Goal: Information Seeking & Learning: Learn about a topic

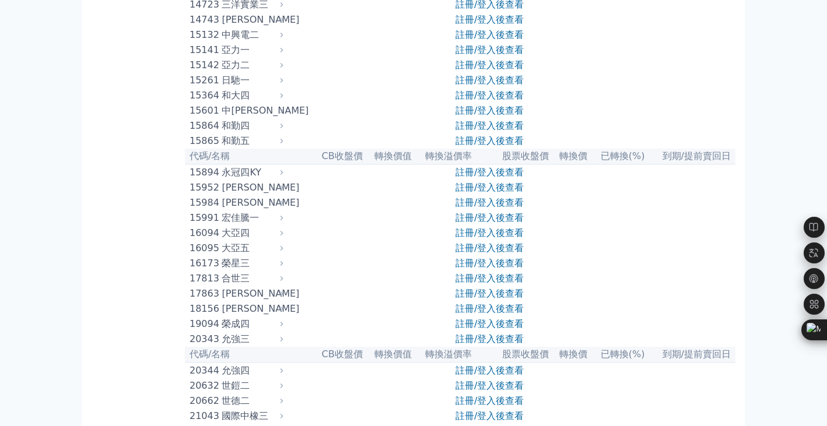
scroll to position [350, 0]
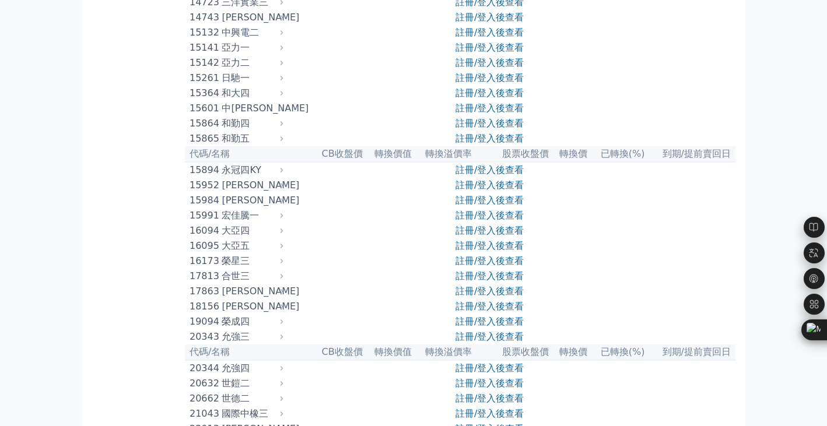
click at [473, 38] on link "註冊/登入後查看" at bounding box center [489, 32] width 68 height 11
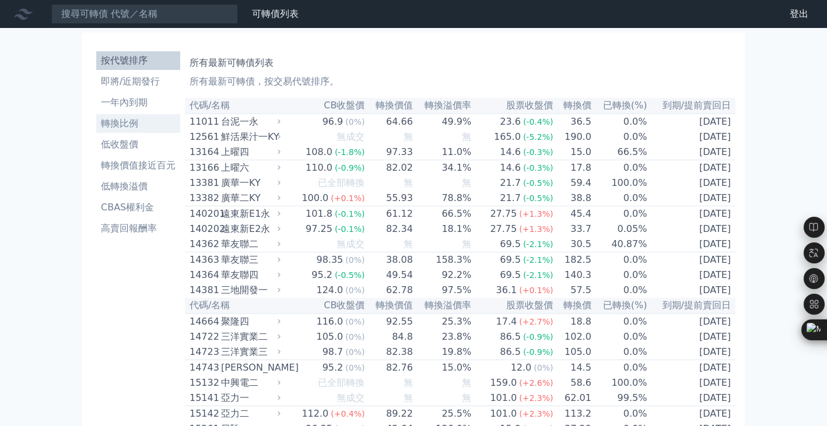
click at [143, 125] on li "轉換比例" at bounding box center [138, 124] width 84 height 14
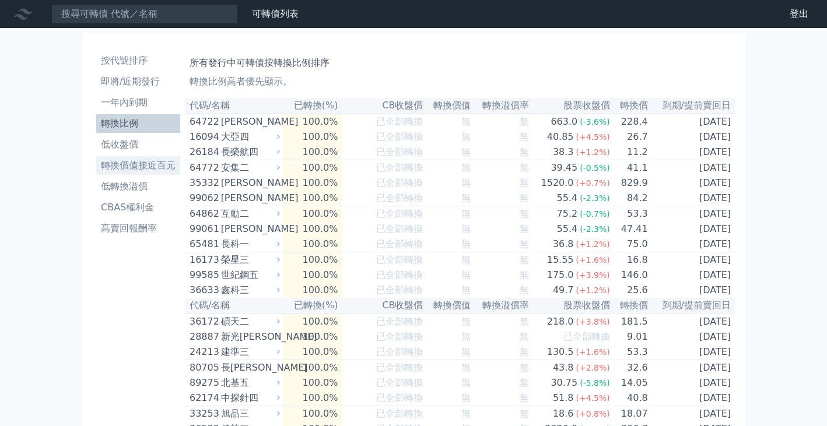
click at [142, 166] on li "轉換價值接近百元" at bounding box center [138, 166] width 84 height 14
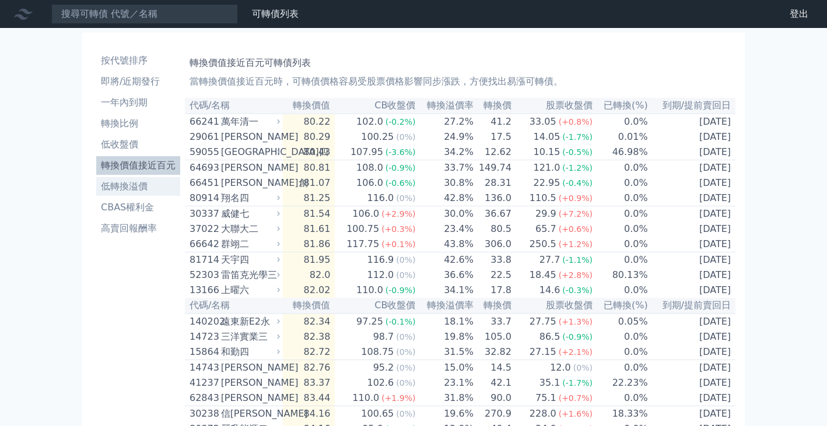
click at [142, 182] on li "低轉換溢價" at bounding box center [138, 187] width 84 height 14
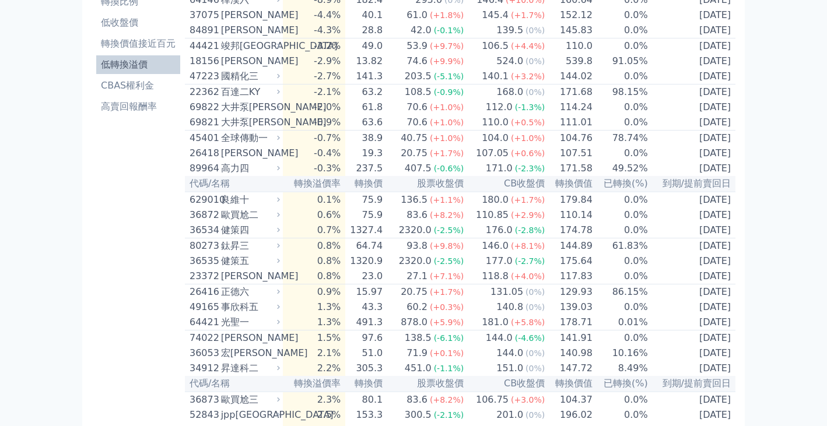
scroll to position [117, 0]
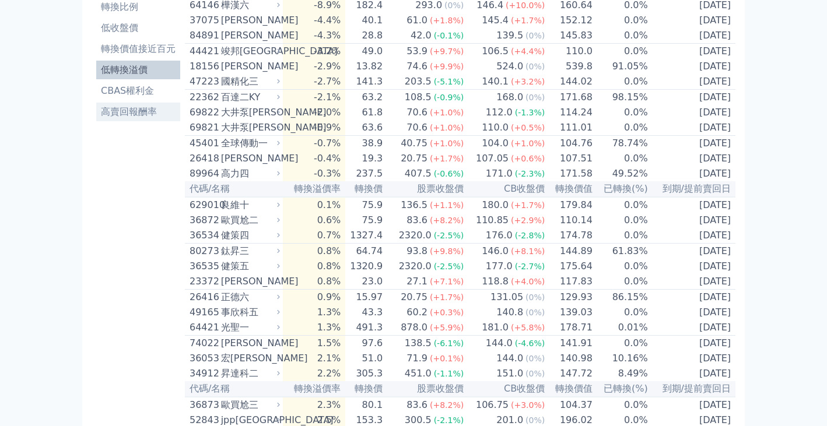
click at [130, 108] on li "高賣回報酬率" at bounding box center [138, 112] width 84 height 14
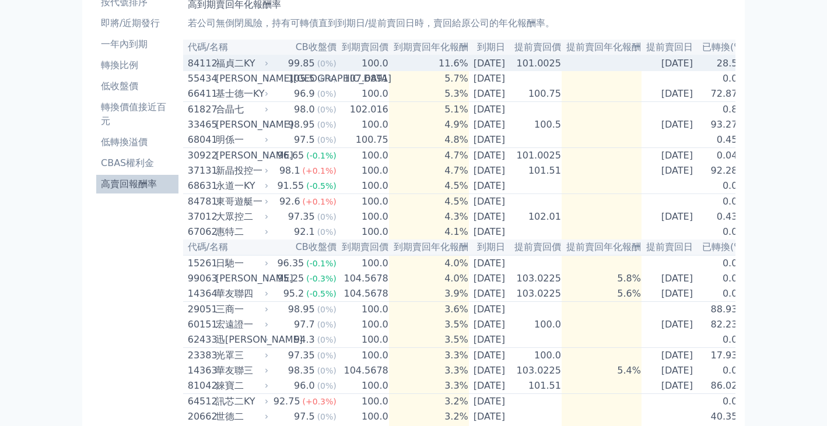
scroll to position [117, 0]
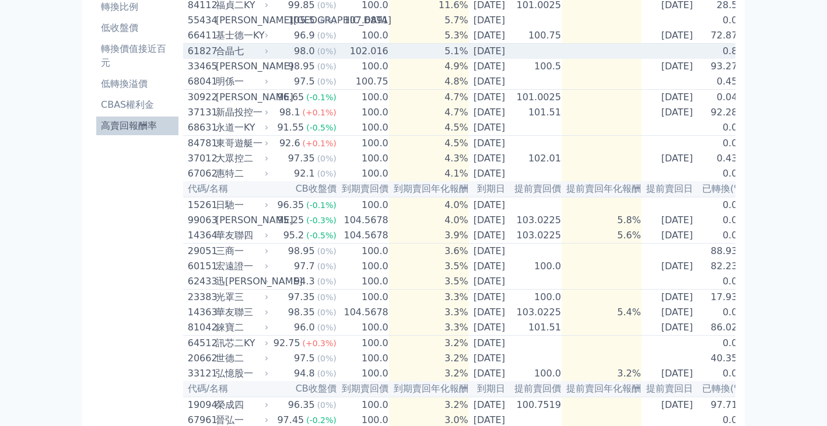
drag, startPoint x: 614, startPoint y: 52, endPoint x: 547, endPoint y: 85, distance: 73.8
click at [526, 66] on table "代碼/名稱 CB收盤價 到期賣回價 到期賣回年化報酬 到期日 提前賣回價 提前賣回年化報酬 提前賣回日 已轉換(%) 84112 福貞二KY 99.85 (0…" at bounding box center [465, 412] width 564 height 862
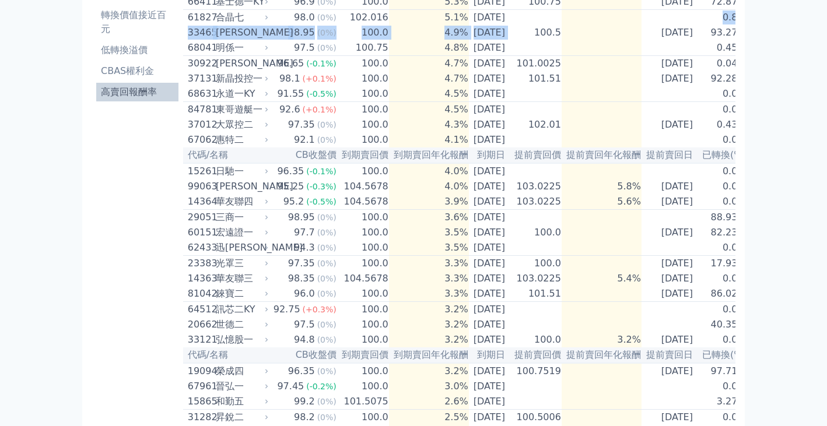
scroll to position [175, 0]
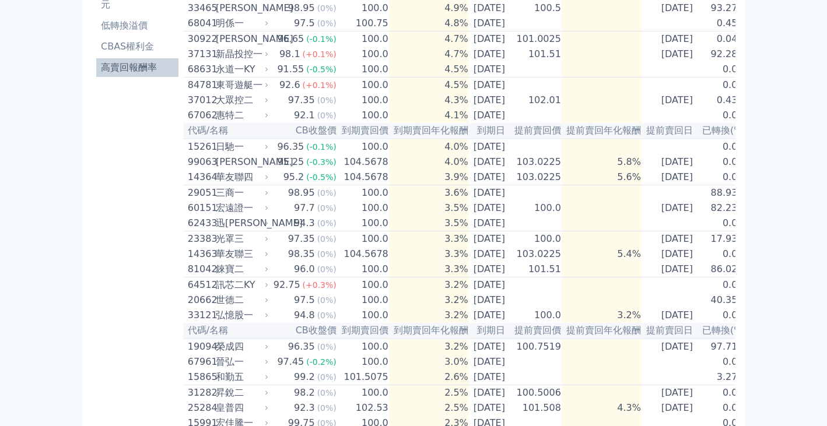
click at [58, 97] on div "可轉債列表 財務數據 可轉債列表 財務數據 登出 登出 按代號排序 即將/近期發行 一年內到期 轉換比例 低收盤價 轉換價值接近百元 低轉換溢價" at bounding box center [413, 314] width 827 height 978
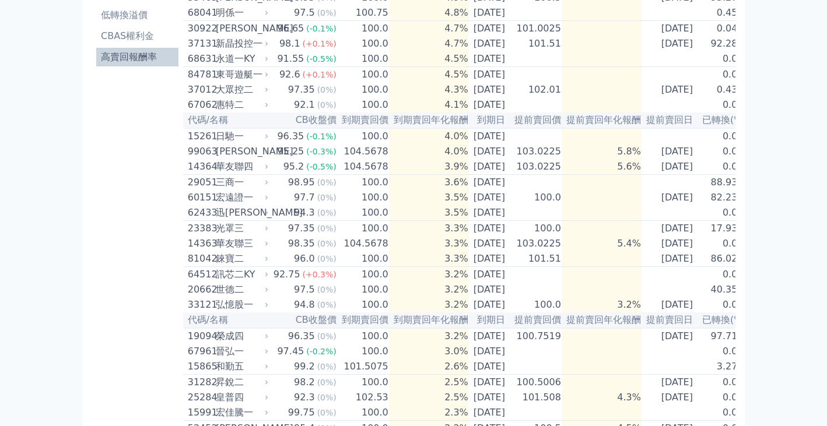
scroll to position [0, 0]
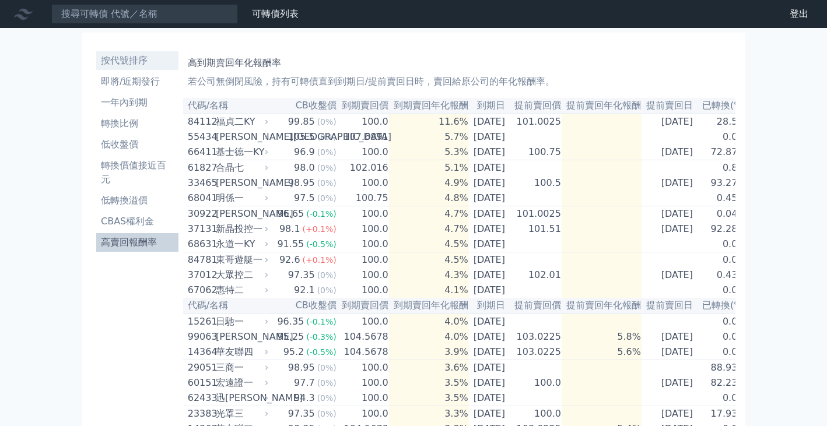
click at [136, 65] on li "按代號排序" at bounding box center [137, 61] width 82 height 14
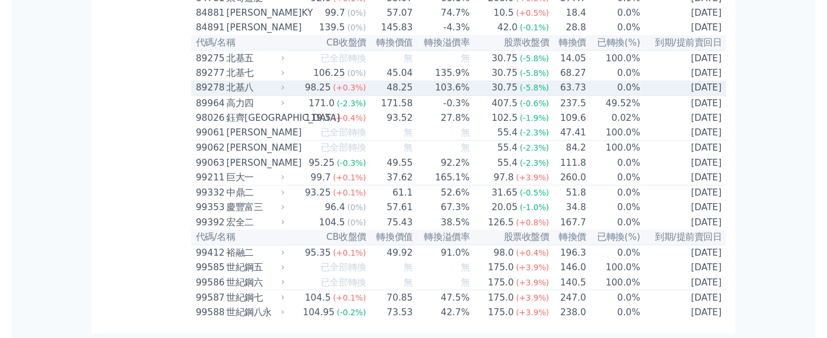
scroll to position [6967, 0]
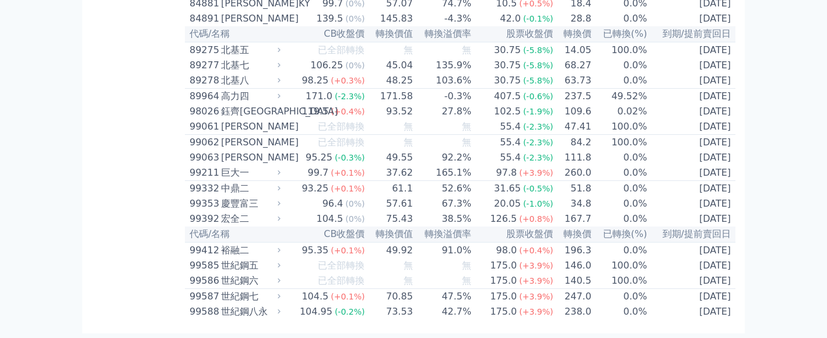
click at [458, 26] on th "轉換溢價率" at bounding box center [442, 34] width 58 height 16
drag, startPoint x: 190, startPoint y: 104, endPoint x: 747, endPoint y: 314, distance: 595.3
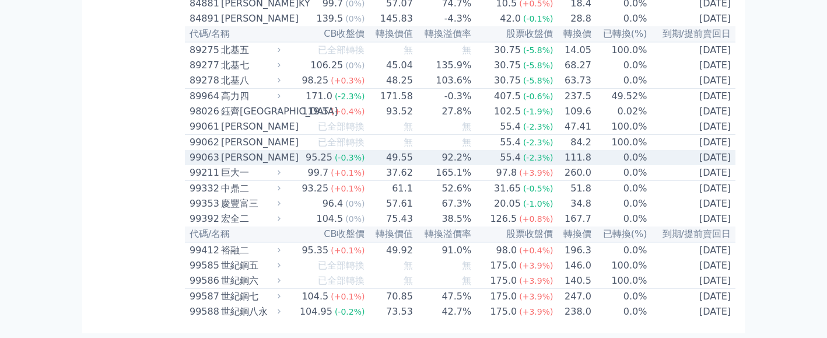
copy table
